Goal: Information Seeking & Learning: Learn about a topic

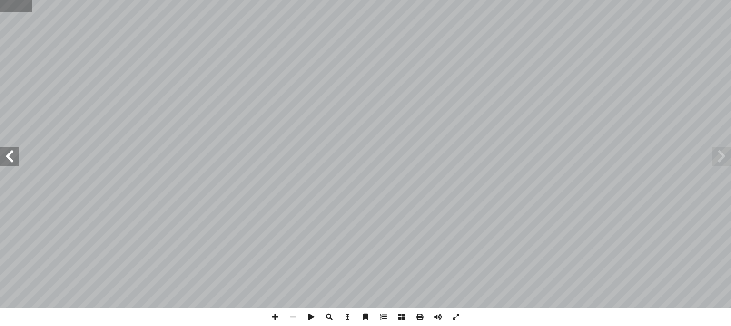
click at [8, 8] on input "text" at bounding box center [15, 6] width 31 height 12
type input "**"
click at [278, 319] on span at bounding box center [275, 317] width 18 height 18
click at [1, 162] on span at bounding box center [9, 156] width 19 height 19
drag, startPoint x: 10, startPoint y: 158, endPoint x: 714, endPoint y: 162, distance: 704.7
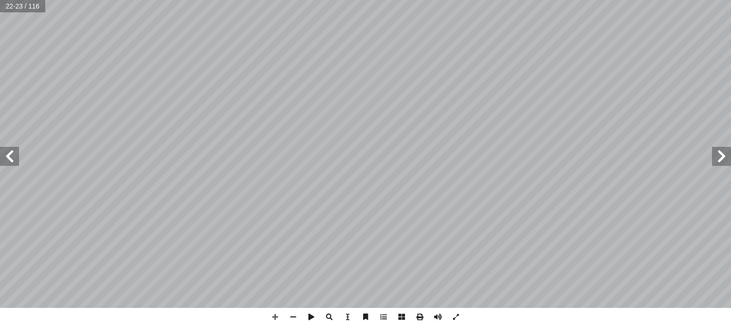
click at [714, 162] on span at bounding box center [721, 156] width 19 height 19
click at [10, 156] on span at bounding box center [9, 156] width 19 height 19
